Goal: Task Accomplishment & Management: Manage account settings

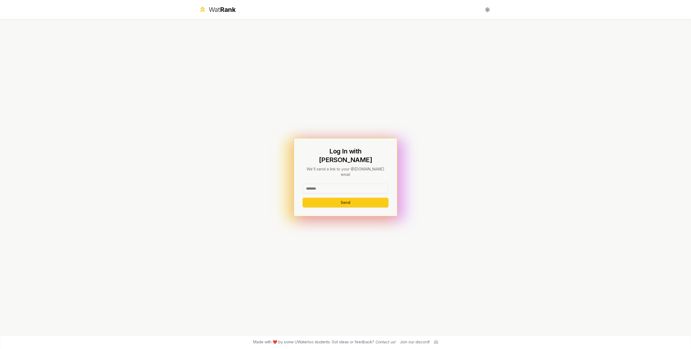
click at [335, 184] on input at bounding box center [346, 189] width 86 height 10
drag, startPoint x: 349, startPoint y: 181, endPoint x: 319, endPoint y: 181, distance: 30.2
click at [319, 184] on input "**********" at bounding box center [346, 189] width 86 height 10
type input "******"
click at [303, 198] on button "Send" at bounding box center [346, 203] width 86 height 10
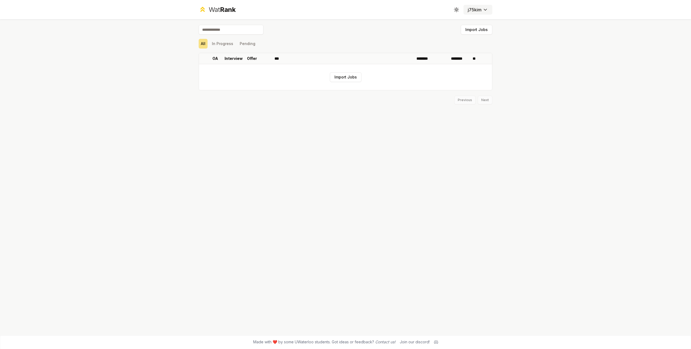
click at [483, 12] on html "Wat Rank Toggle theme j75kim Import Jobs All In Progress Pending OA Interview O…" at bounding box center [345, 174] width 691 height 349
click at [481, 9] on html "Wat Rank Toggle theme j75kim Import Jobs All In Progress Pending OA Interview O…" at bounding box center [345, 174] width 691 height 349
click at [481, 29] on button "Import Jobs" at bounding box center [477, 30] width 32 height 10
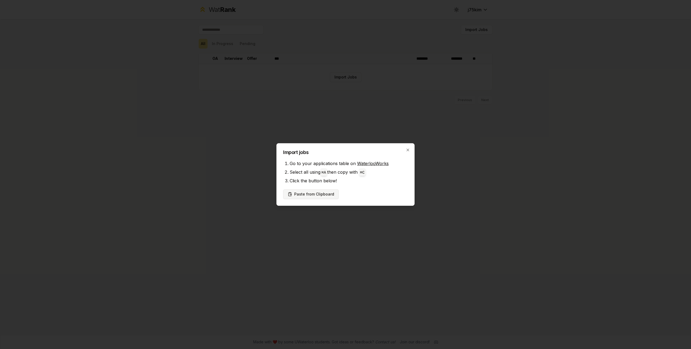
click at [320, 198] on button "Paste from Clipboard" at bounding box center [311, 194] width 56 height 10
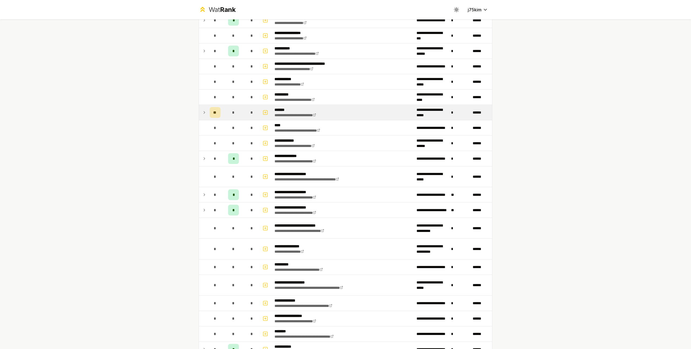
scroll to position [490, 0]
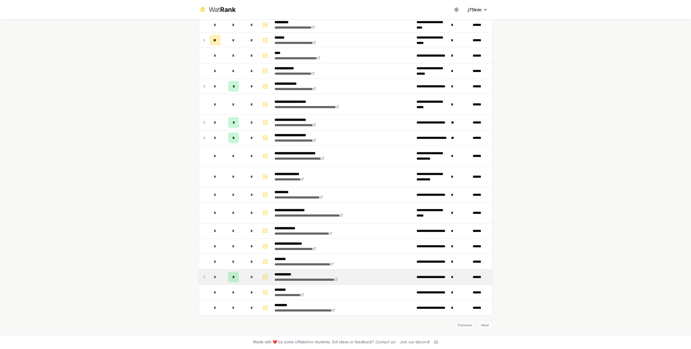
click at [237, 279] on div "*" at bounding box center [233, 277] width 11 height 11
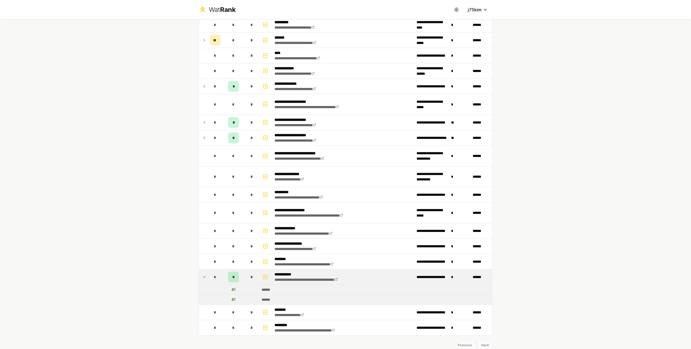
scroll to position [494, 0]
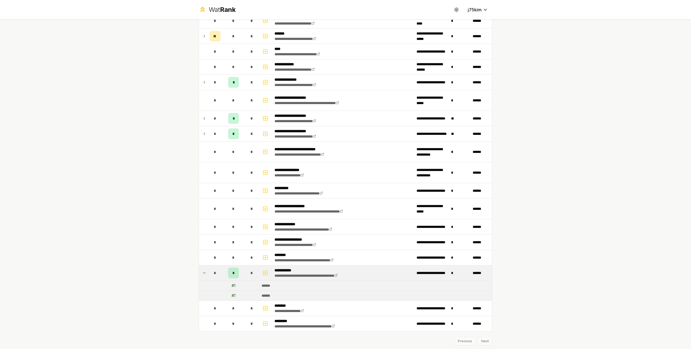
click at [237, 283] on td "# 1" at bounding box center [234, 286] width 22 height 10
click at [234, 273] on span "*" at bounding box center [233, 272] width 2 height 5
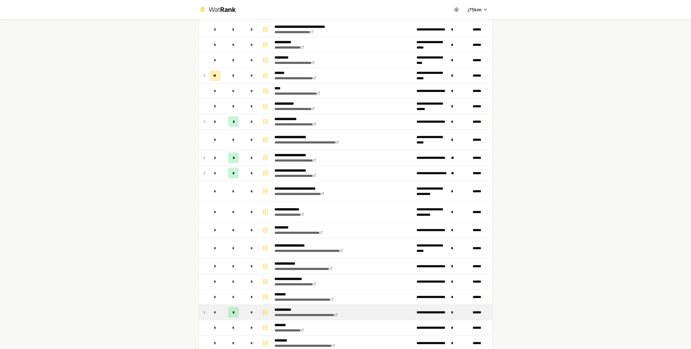
scroll to position [448, 0]
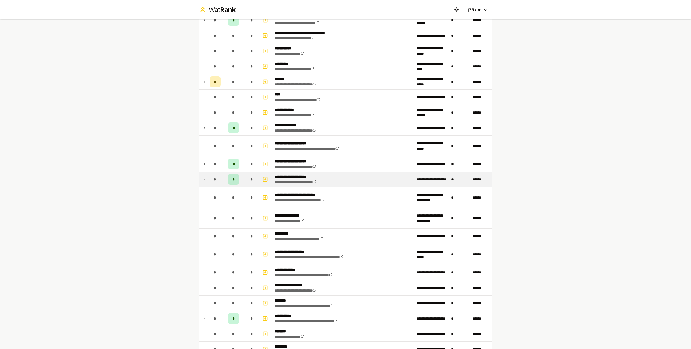
click at [231, 179] on div "*" at bounding box center [233, 179] width 11 height 11
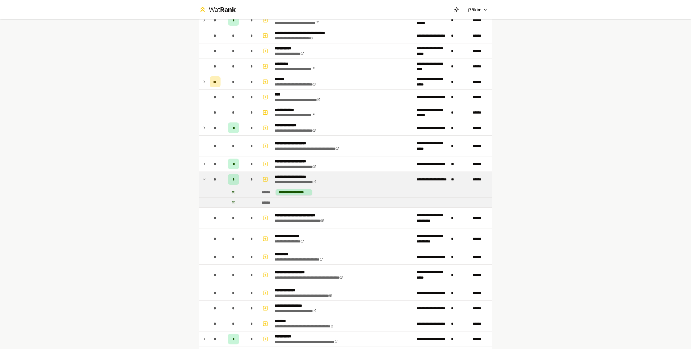
click at [231, 179] on div "*" at bounding box center [233, 179] width 11 height 11
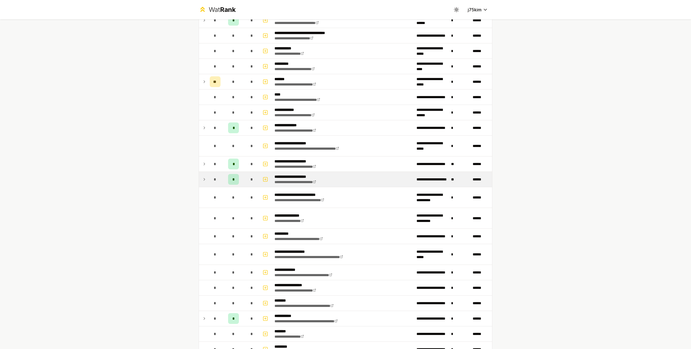
scroll to position [439, 0]
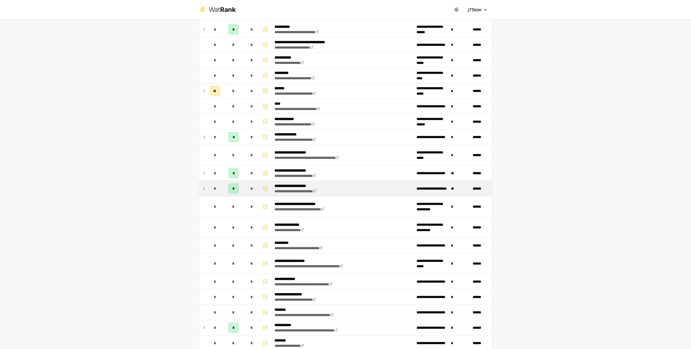
click at [231, 179] on td "*" at bounding box center [234, 173] width 22 height 15
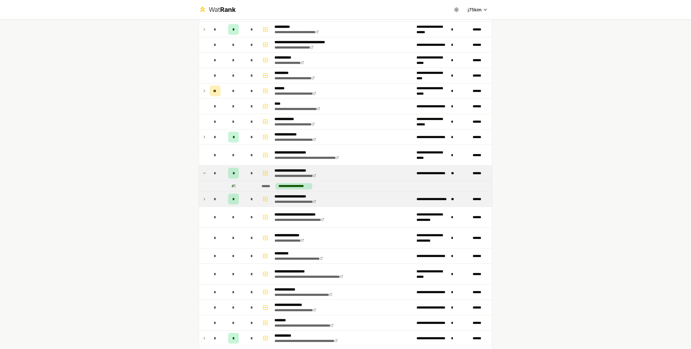
click at [231, 179] on td "*" at bounding box center [234, 173] width 22 height 15
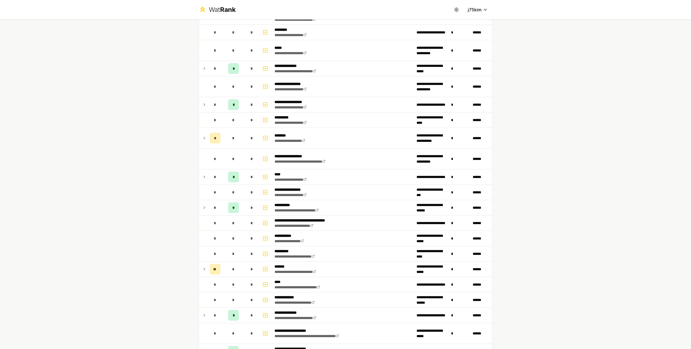
scroll to position [0, 0]
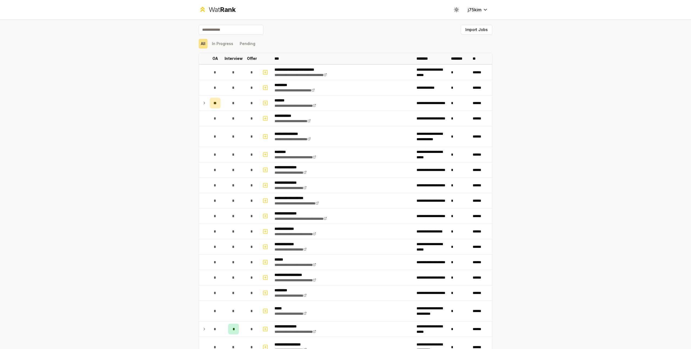
click at [236, 44] on div "All In Progress Pending" at bounding box center [346, 44] width 294 height 10
click at [229, 45] on button "In Progress" at bounding box center [223, 44] width 26 height 10
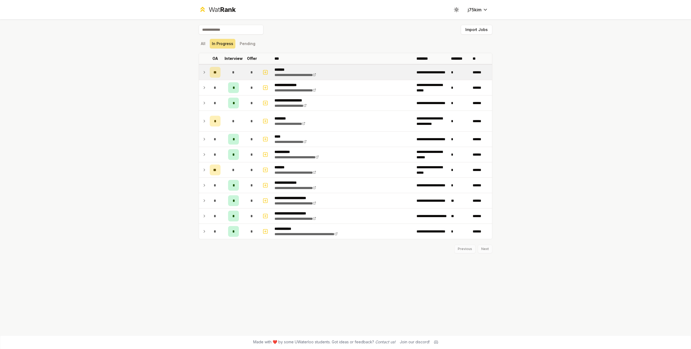
click at [216, 79] on td "**" at bounding box center [215, 72] width 15 height 15
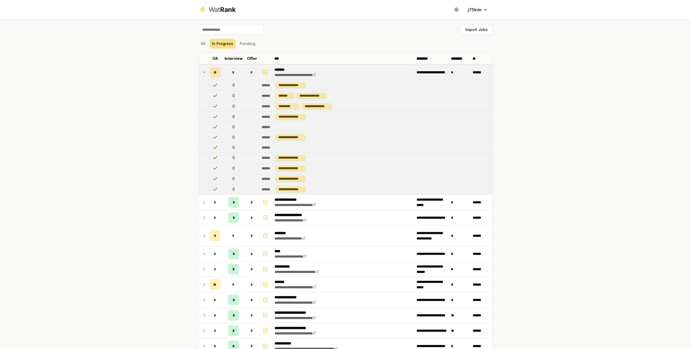
click at [216, 79] on td "**" at bounding box center [215, 72] width 15 height 15
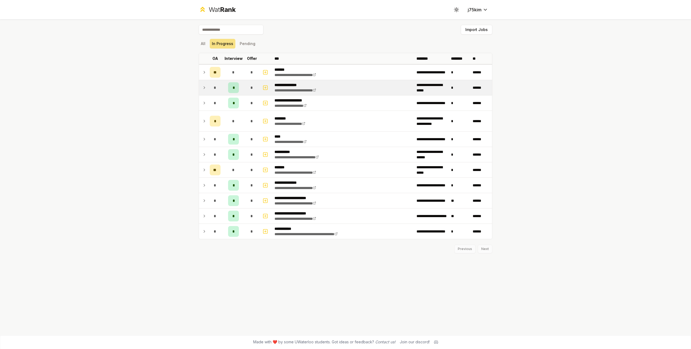
click at [218, 91] on div "*" at bounding box center [215, 87] width 11 height 11
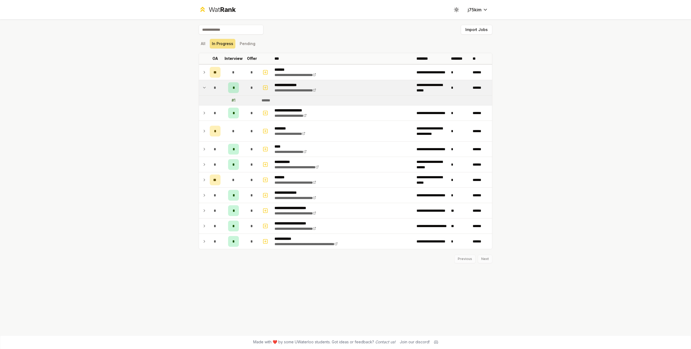
click at [218, 91] on div "*" at bounding box center [215, 87] width 11 height 11
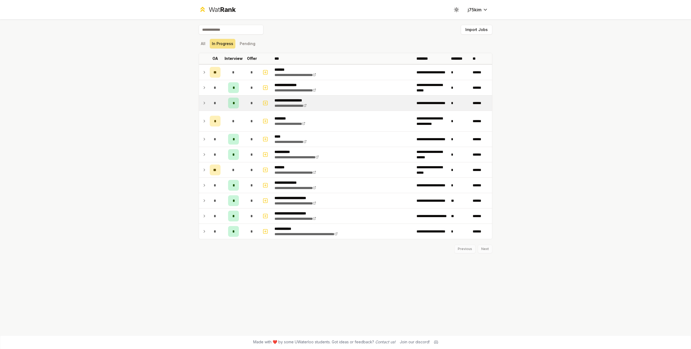
click at [218, 97] on td "*" at bounding box center [215, 103] width 15 height 15
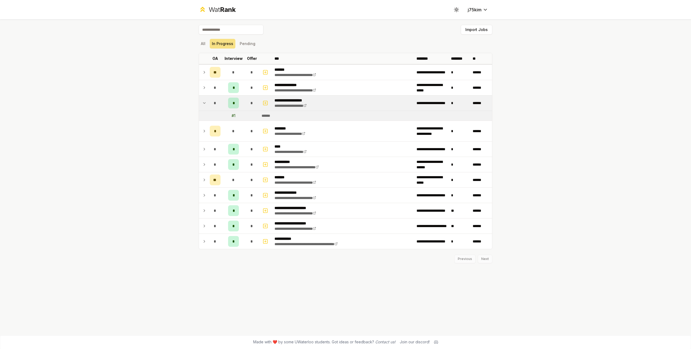
click at [218, 97] on td "*" at bounding box center [215, 103] width 15 height 15
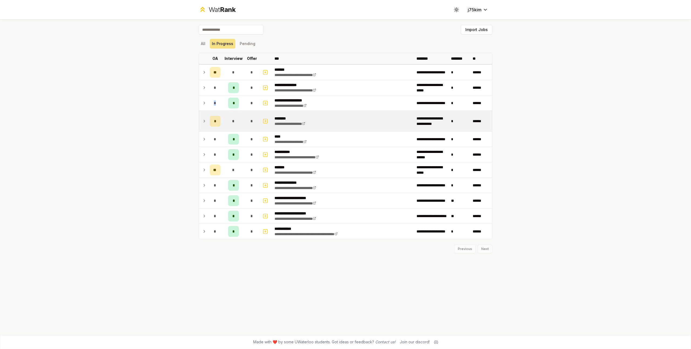
click at [217, 115] on td "*" at bounding box center [215, 121] width 15 height 21
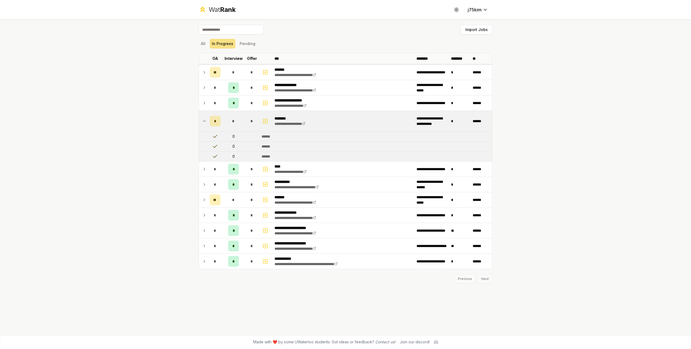
click at [218, 118] on div "*" at bounding box center [215, 121] width 11 height 11
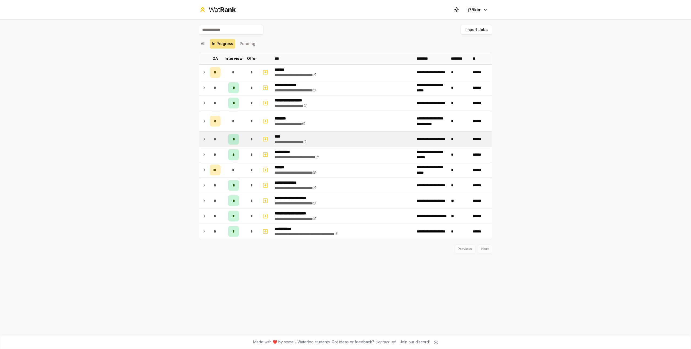
click at [222, 136] on td "*" at bounding box center [215, 139] width 15 height 15
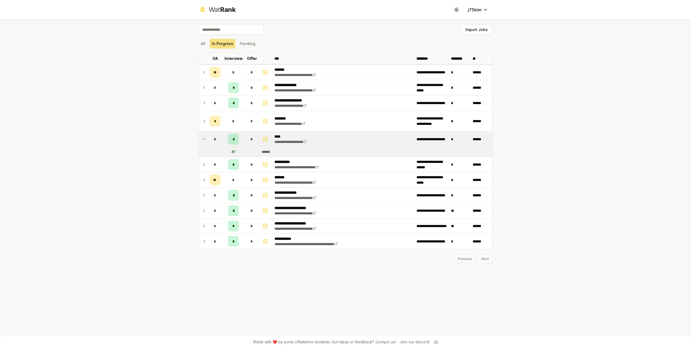
click at [222, 136] on td "*" at bounding box center [215, 139] width 15 height 15
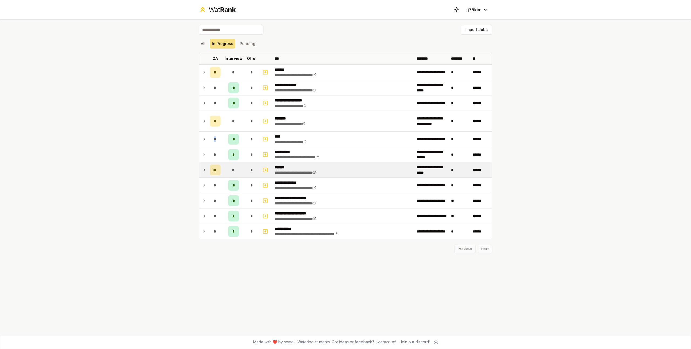
click at [226, 168] on td "*" at bounding box center [234, 169] width 22 height 15
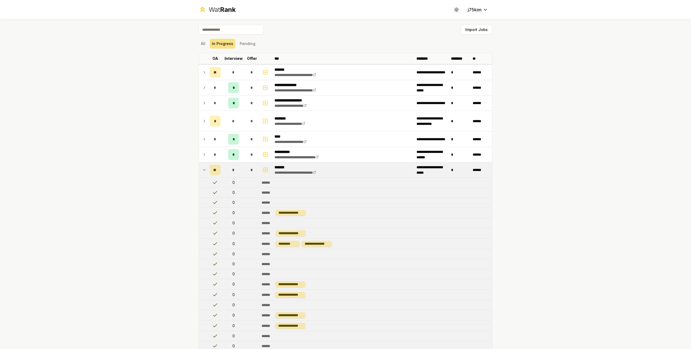
click at [226, 168] on td "*" at bounding box center [234, 169] width 22 height 15
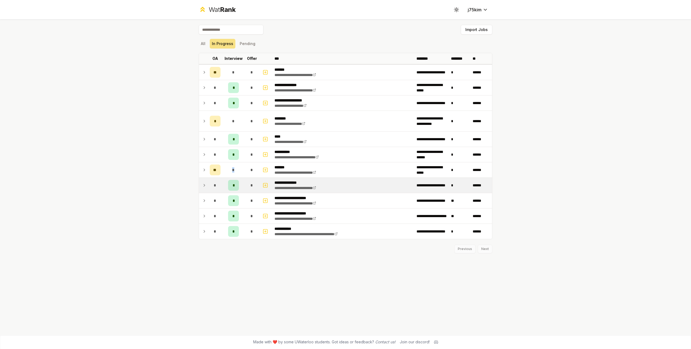
click at [227, 186] on td "*" at bounding box center [234, 185] width 22 height 15
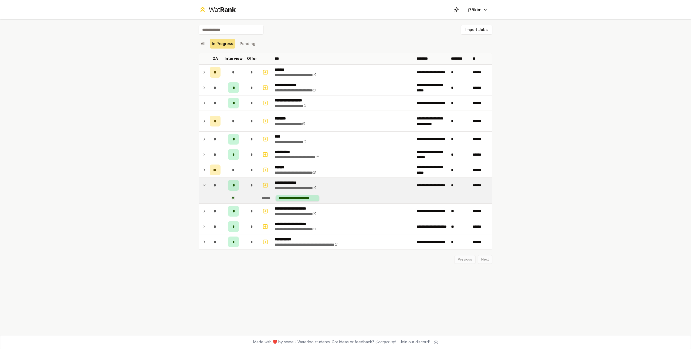
click at [227, 186] on td "*" at bounding box center [234, 185] width 22 height 15
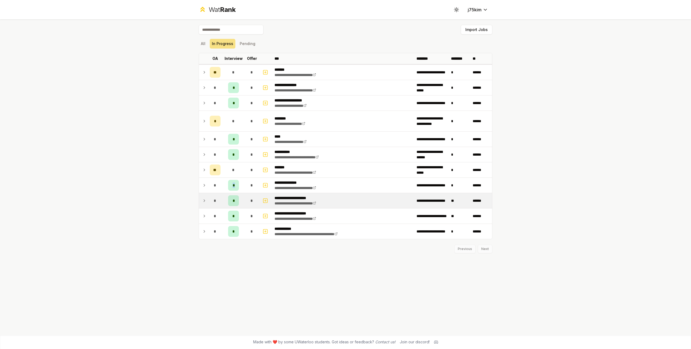
click at [227, 197] on td "*" at bounding box center [234, 200] width 22 height 15
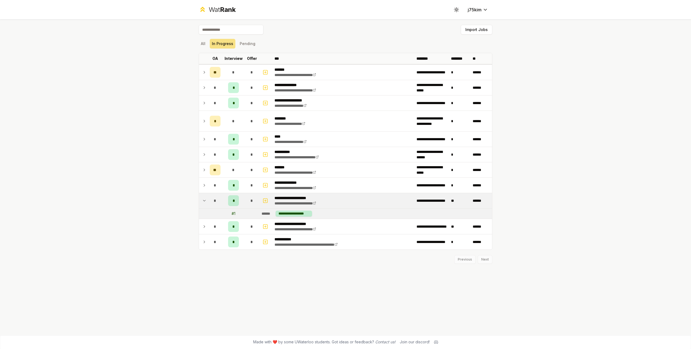
click at [227, 197] on td "*" at bounding box center [234, 200] width 22 height 15
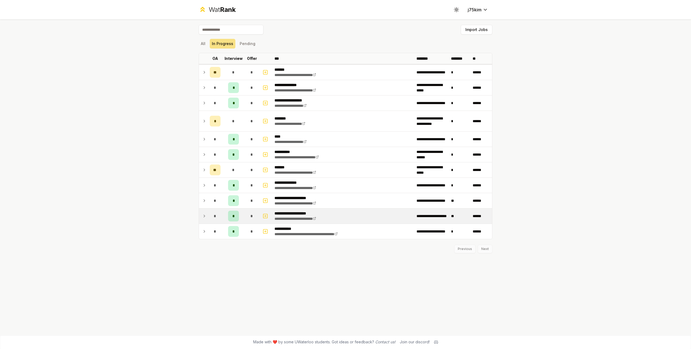
click at [227, 209] on td "*" at bounding box center [234, 216] width 22 height 15
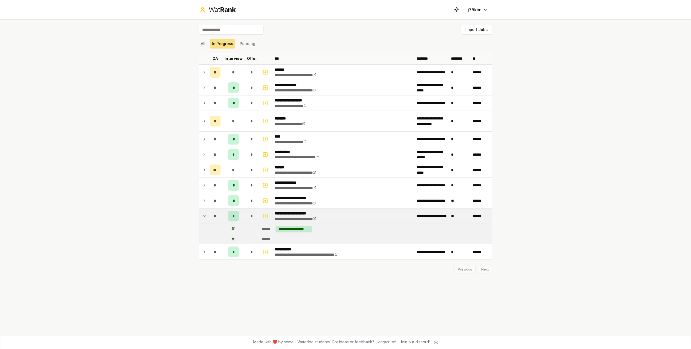
click at [227, 209] on td "*" at bounding box center [234, 216] width 22 height 15
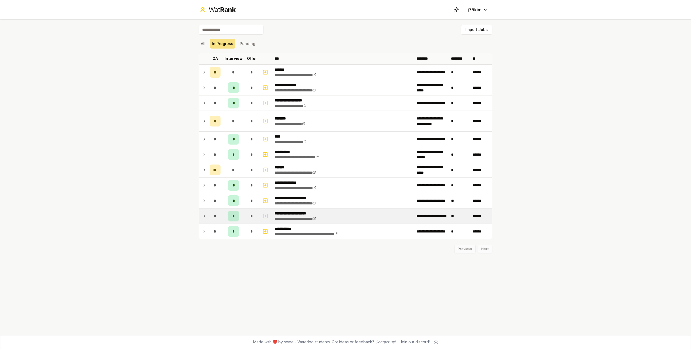
click at [226, 222] on td "*" at bounding box center [234, 216] width 22 height 15
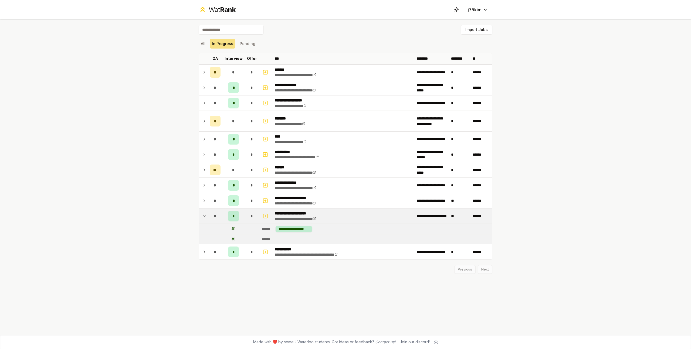
click at [227, 213] on td "*" at bounding box center [234, 216] width 22 height 15
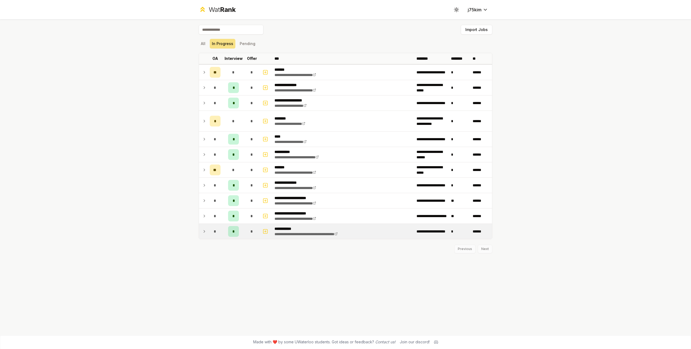
click at [227, 232] on td "*" at bounding box center [234, 231] width 22 height 15
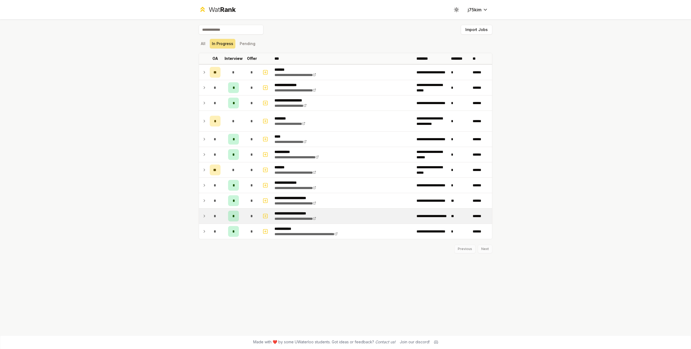
click at [230, 220] on div "*" at bounding box center [233, 216] width 11 height 11
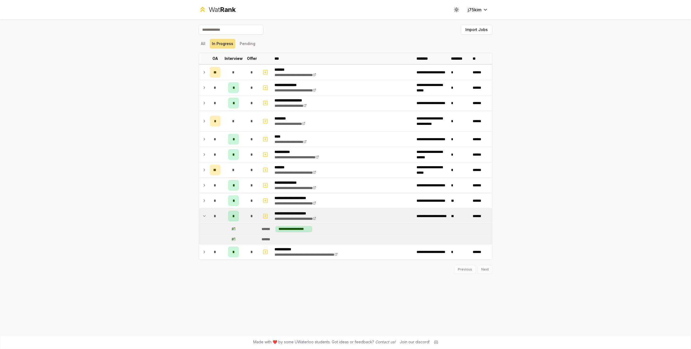
click at [230, 220] on div "*" at bounding box center [233, 216] width 11 height 11
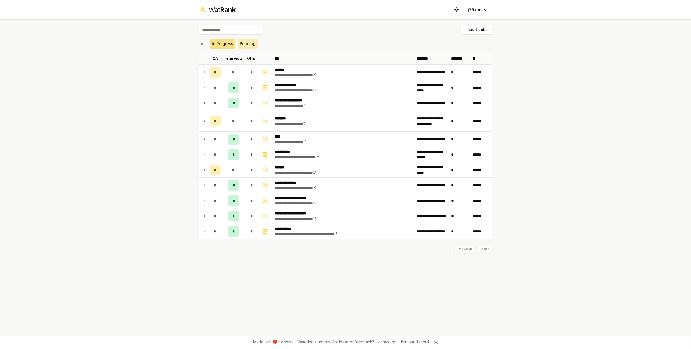
click at [245, 40] on button "Pending" at bounding box center [247, 44] width 20 height 10
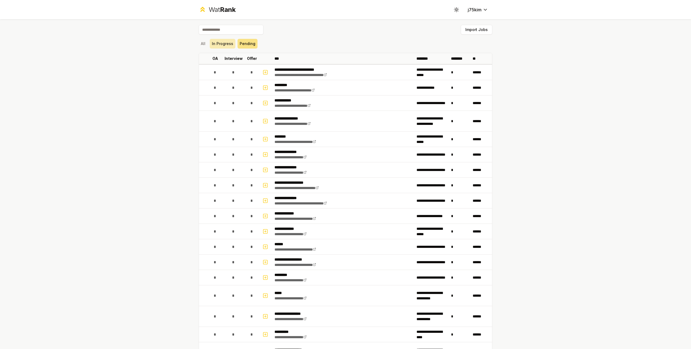
click at [223, 45] on button "In Progress" at bounding box center [223, 44] width 26 height 10
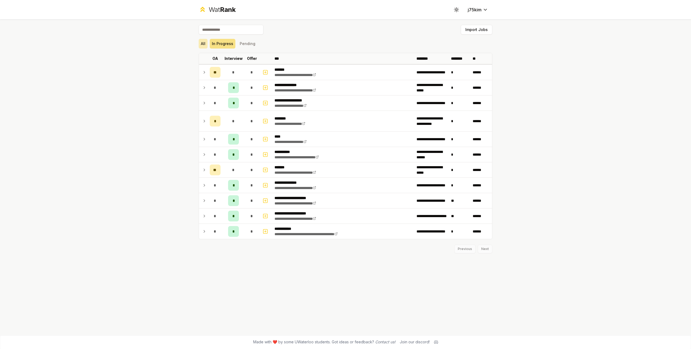
click at [207, 42] on button "All" at bounding box center [203, 44] width 9 height 10
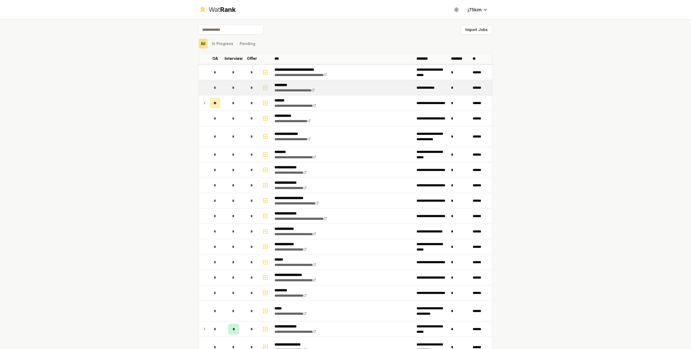
click at [237, 85] on div "*" at bounding box center [233, 87] width 11 height 11
click at [236, 86] on div "*" at bounding box center [233, 87] width 11 height 11
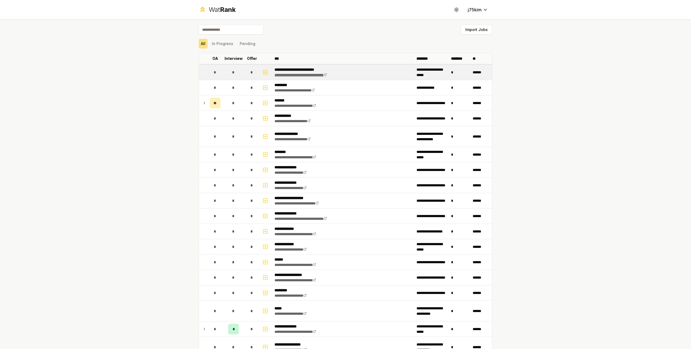
click at [291, 74] on link "**********" at bounding box center [300, 75] width 52 height 4
click at [326, 68] on p "**********" at bounding box center [308, 69] width 69 height 5
click at [263, 73] on icon "button" at bounding box center [265, 72] width 5 height 6
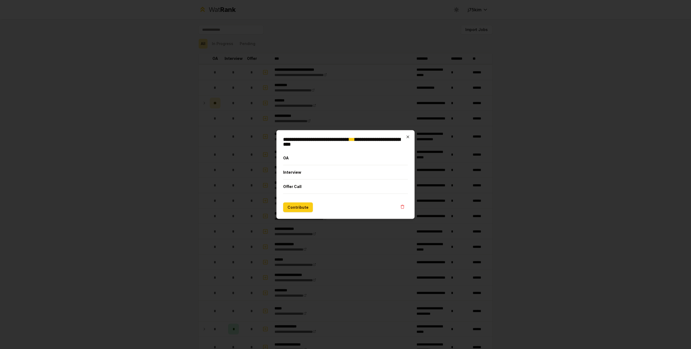
click at [408, 138] on icon "button" at bounding box center [408, 137] width 4 height 4
